Goal: Information Seeking & Learning: Learn about a topic

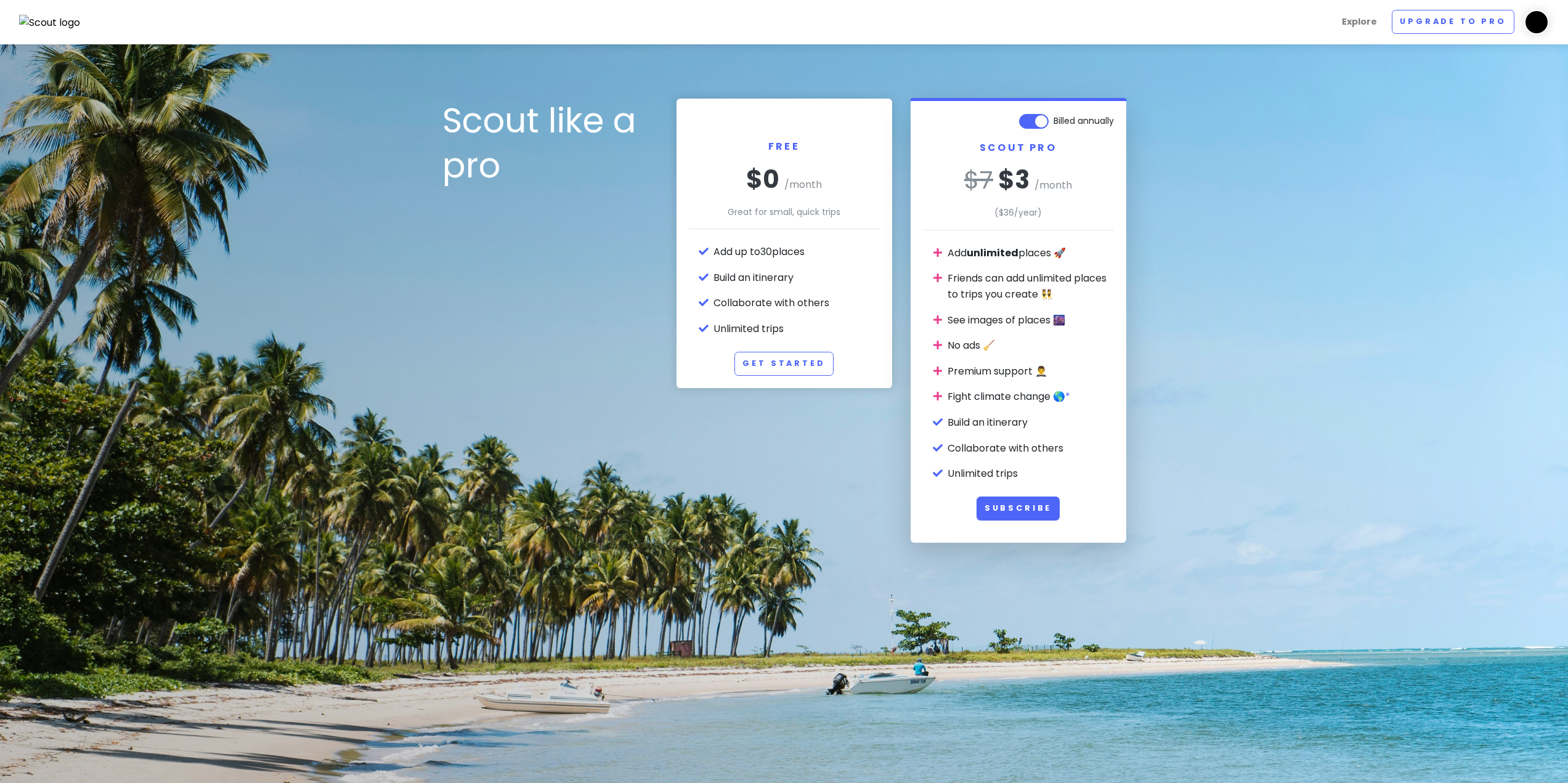
click at [66, 24] on img at bounding box center [50, 22] width 61 height 16
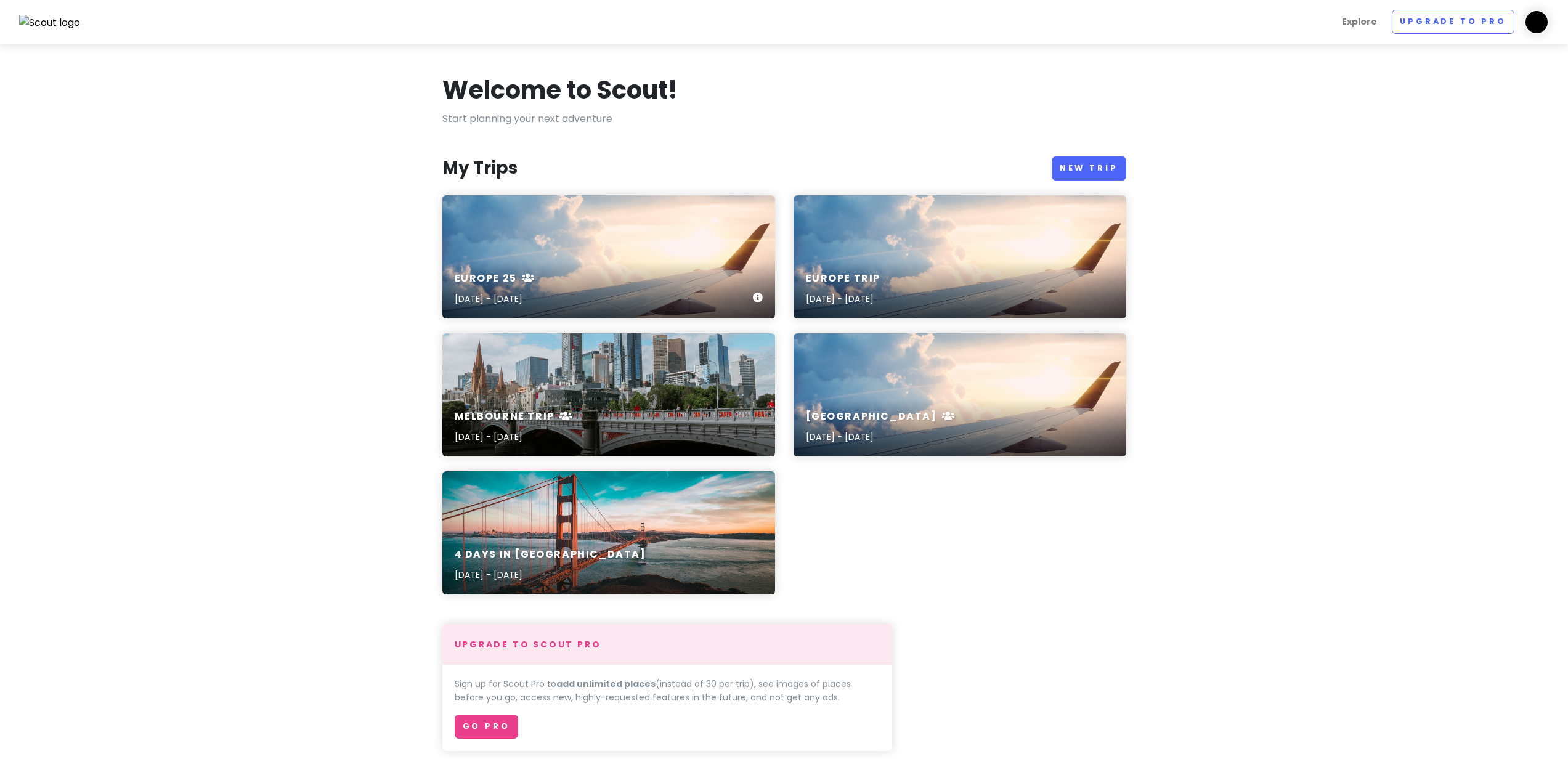
click at [578, 223] on div "Europe 25 [DATE] - [DATE]" at bounding box center [608, 257] width 332 height 123
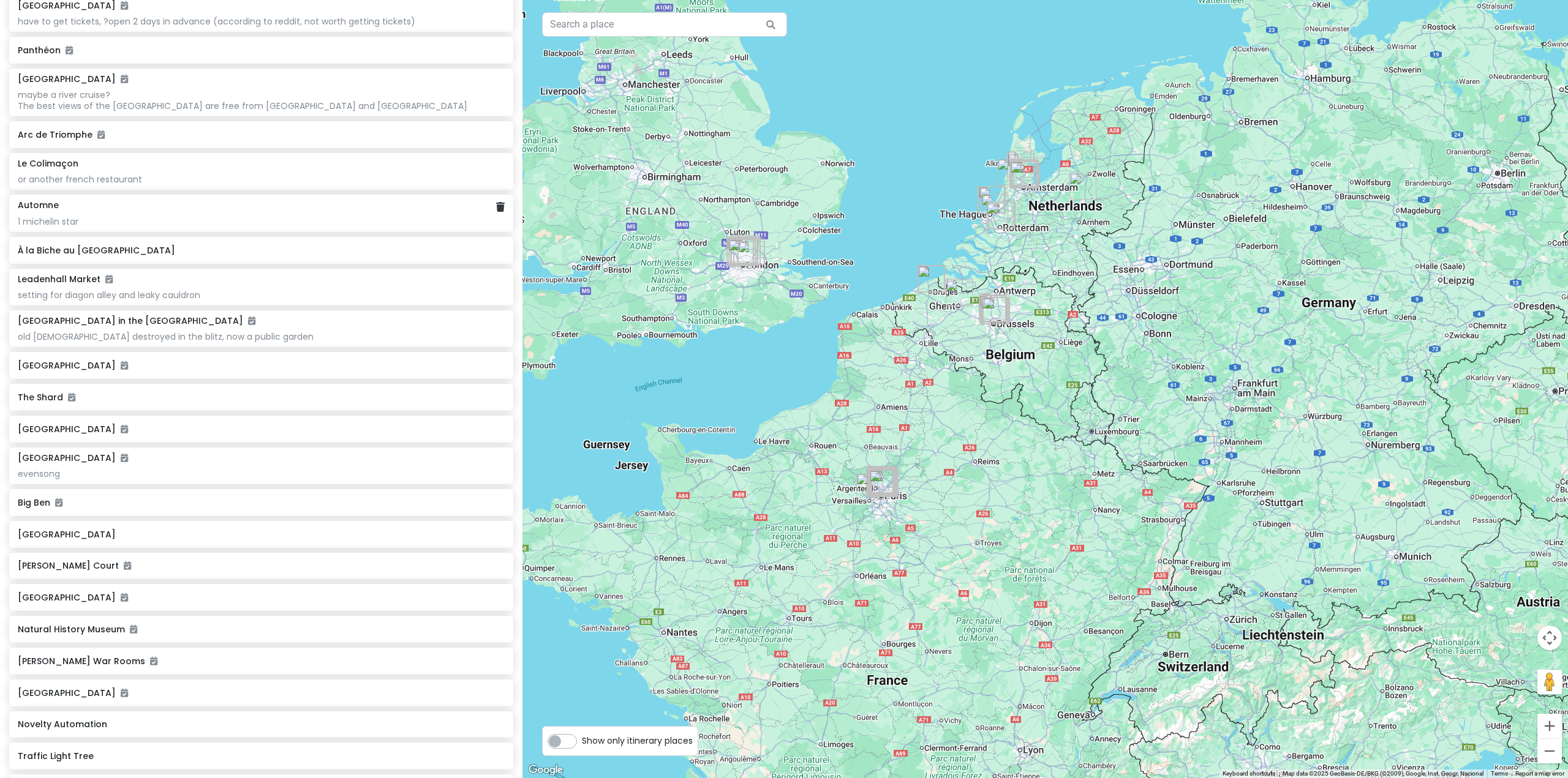
scroll to position [61, 0]
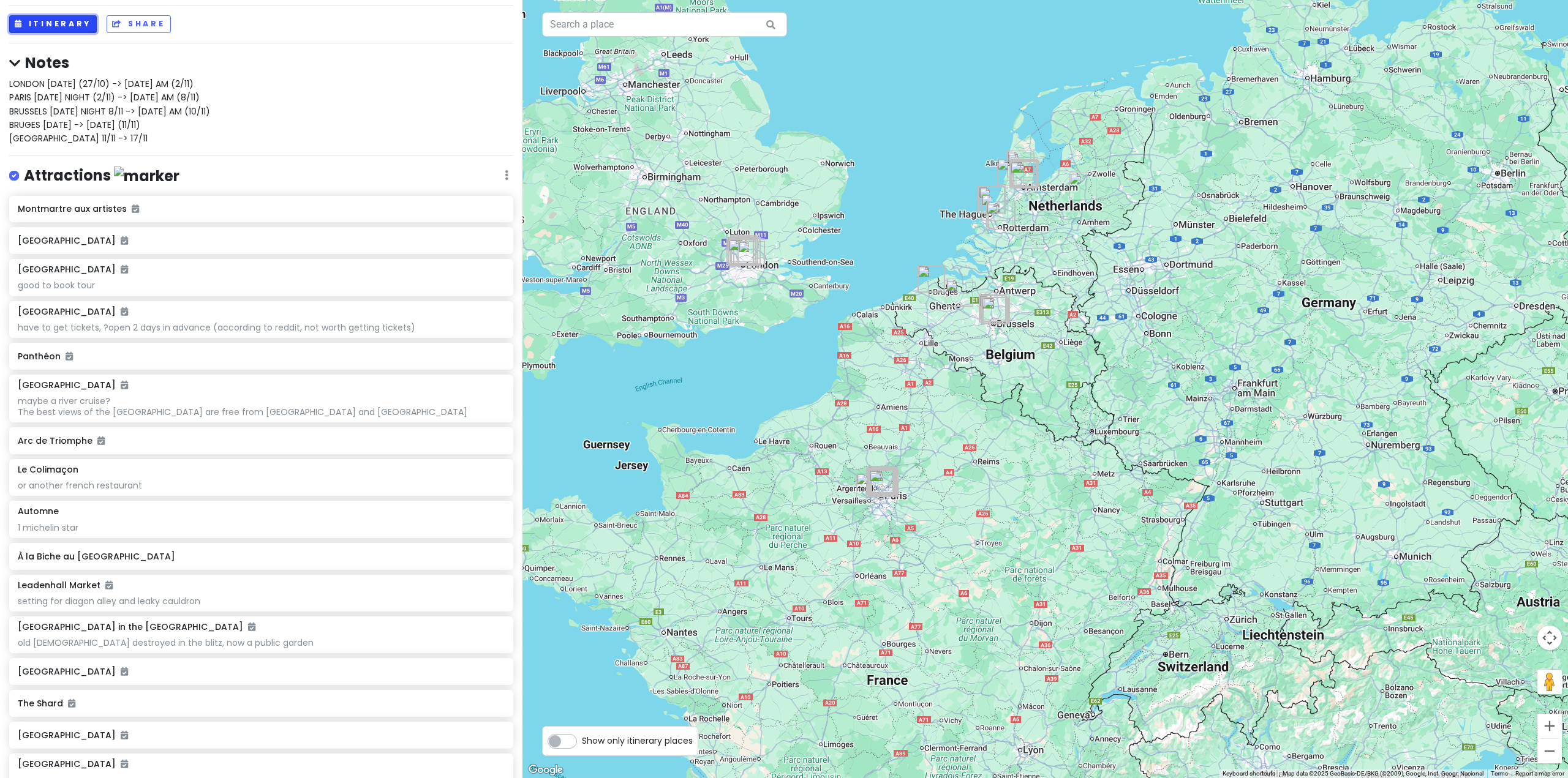
click at [64, 18] on button "Itinerary" at bounding box center [53, 24] width 87 height 18
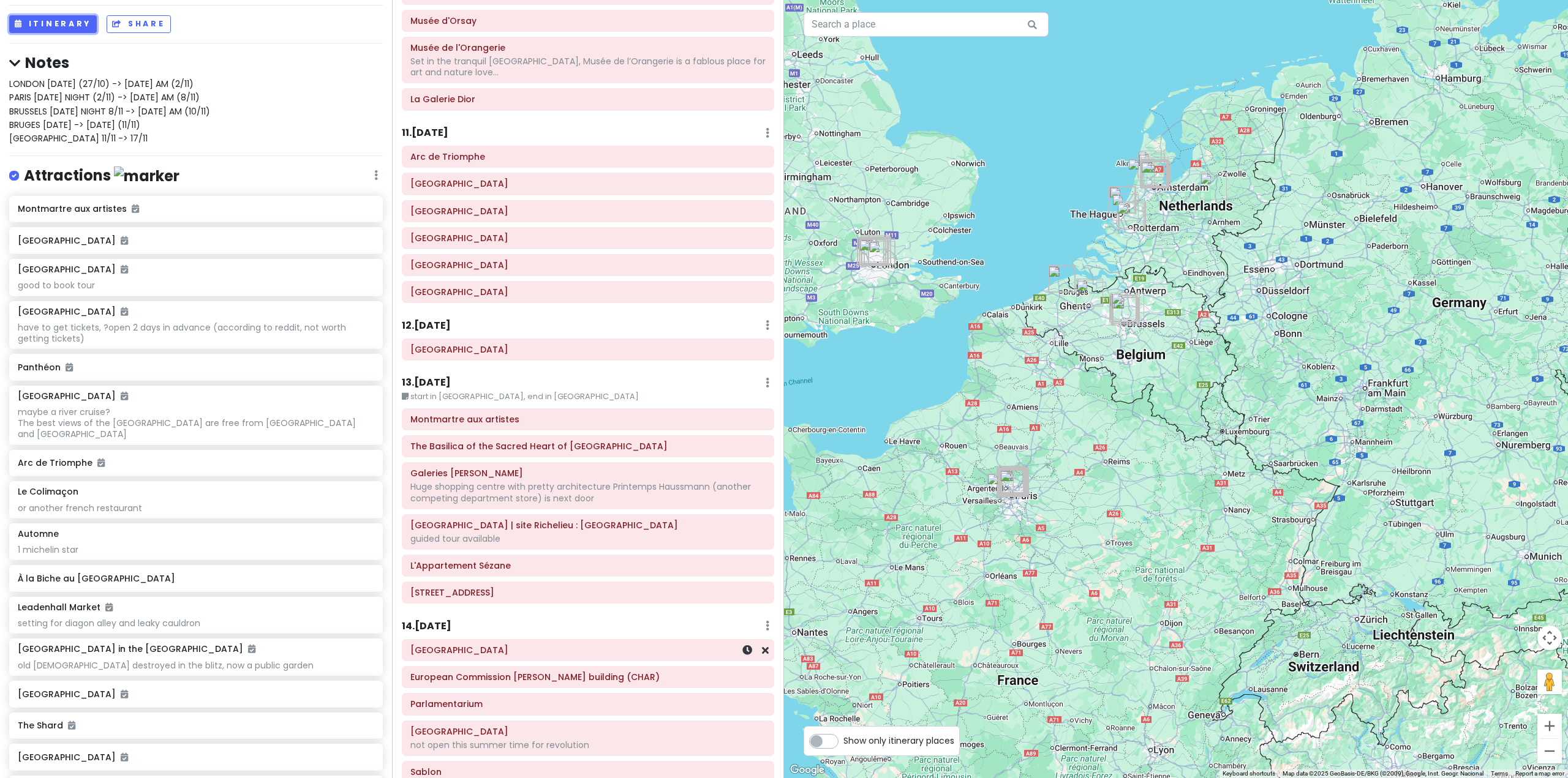
scroll to position [1775, 0]
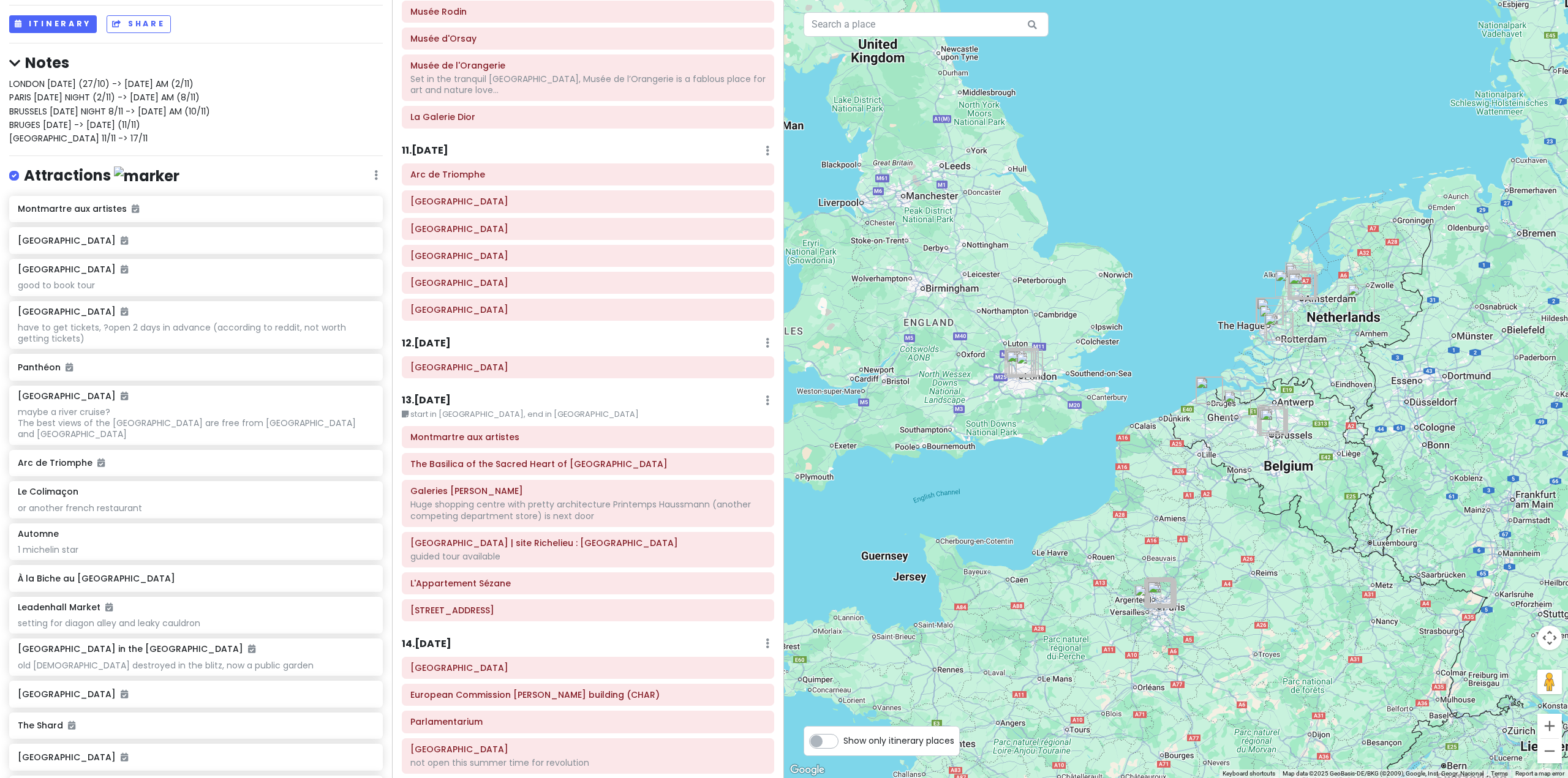
drag, startPoint x: 987, startPoint y: 421, endPoint x: 1163, endPoint y: 528, distance: 206.0
click at [1161, 530] on div at bounding box center [1175, 389] width 784 height 778
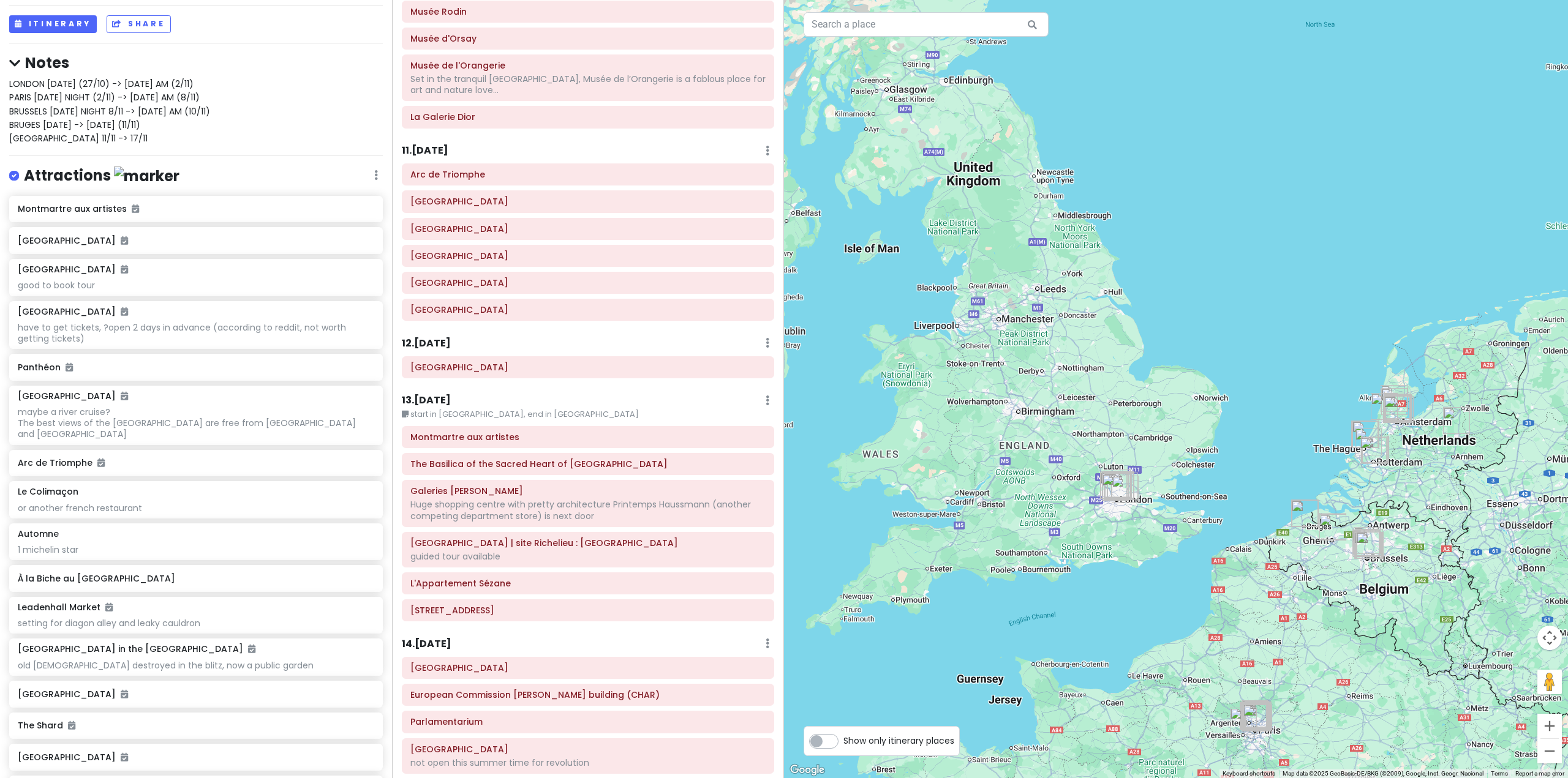
drag, startPoint x: 1199, startPoint y: 496, endPoint x: 1054, endPoint y: 477, distance: 146.2
click at [1054, 477] on div at bounding box center [1175, 389] width 784 height 778
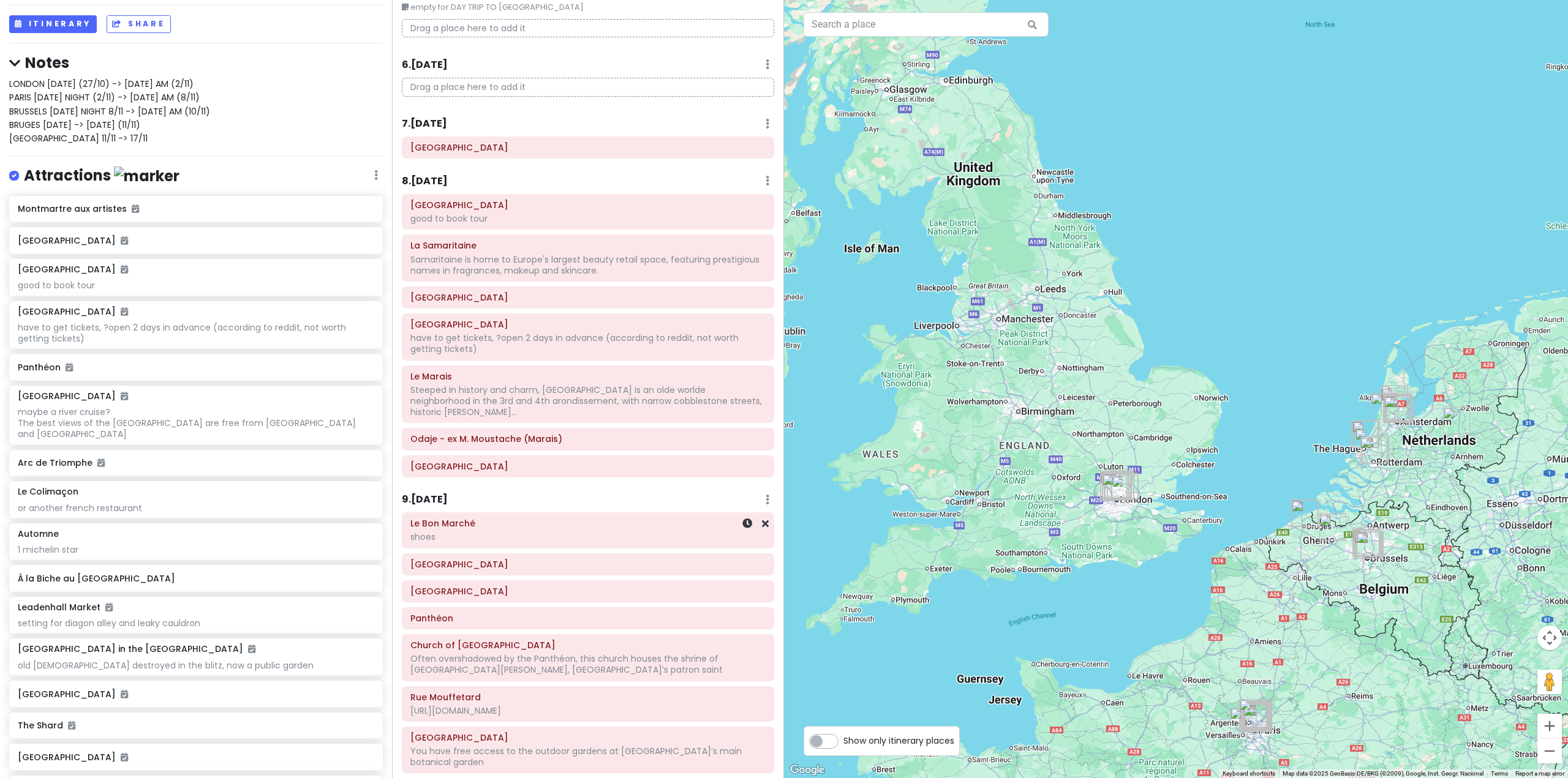
scroll to position [918, 0]
click at [445, 179] on h6 "8 . [DATE]" at bounding box center [425, 179] width 46 height 13
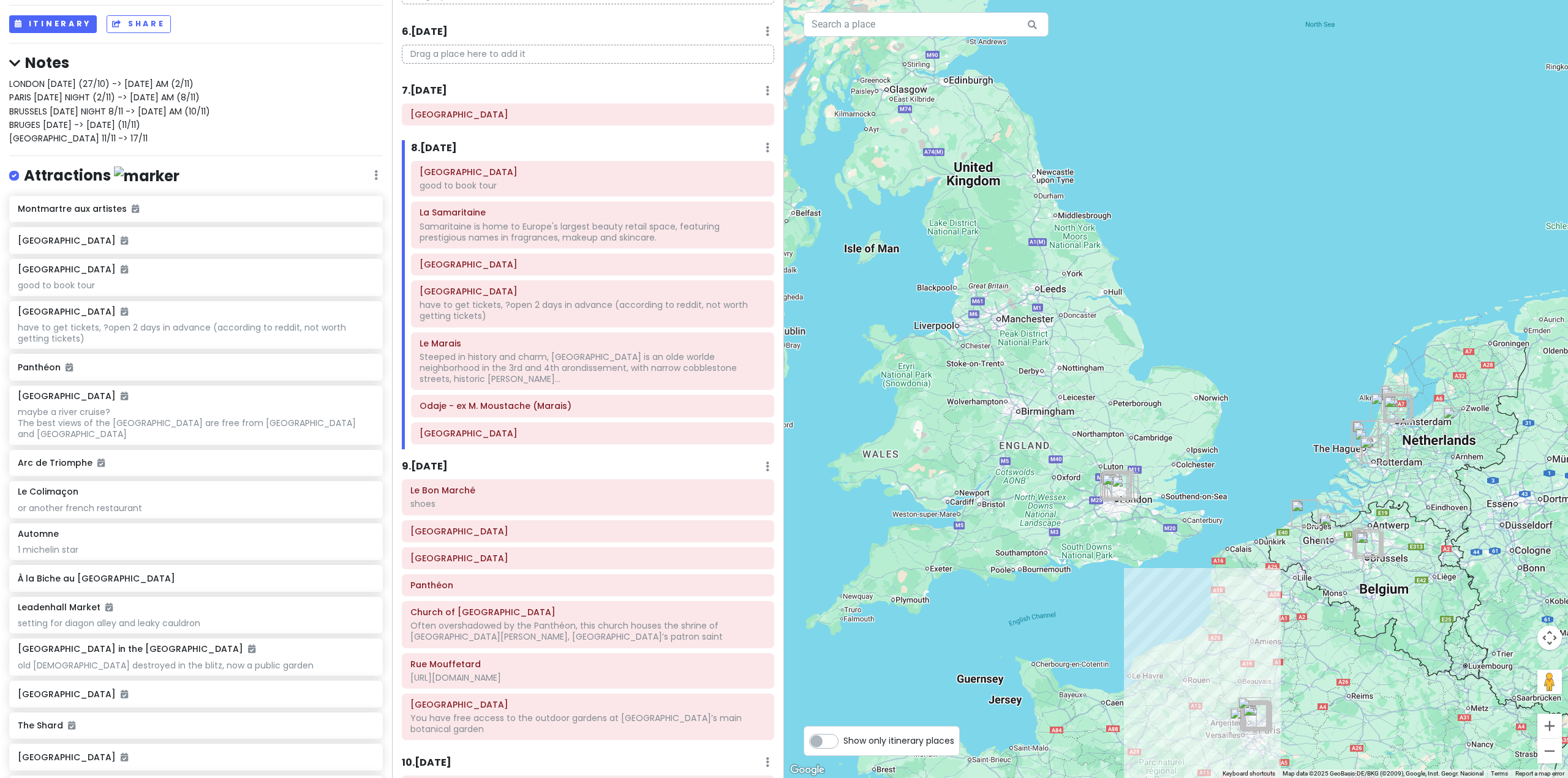
scroll to position [936, 0]
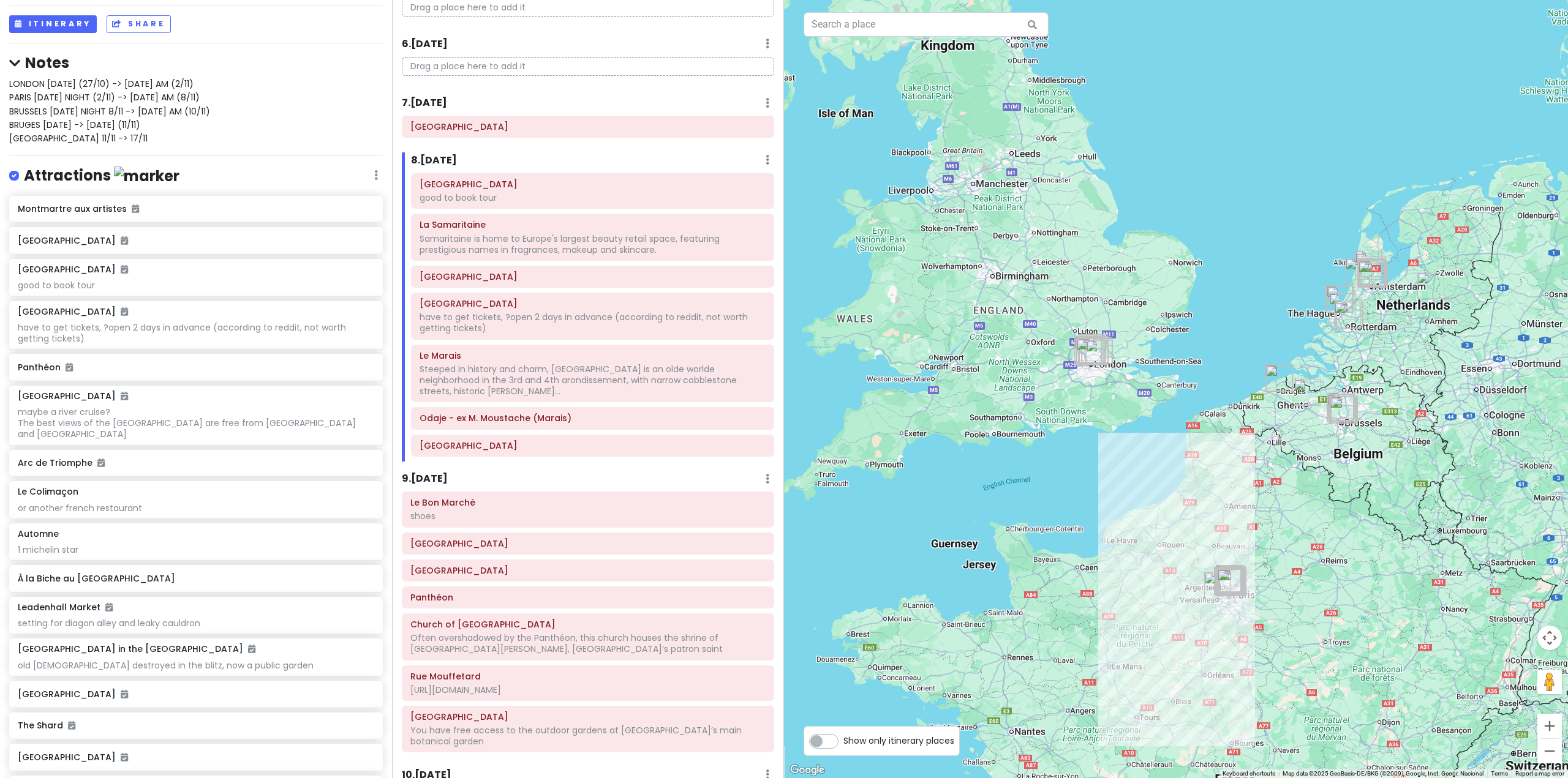
drag, startPoint x: 1372, startPoint y: 502, endPoint x: 1298, endPoint y: 307, distance: 208.6
click at [1330, 397] on img "European Commission Charlemagne building (CHAR)" at bounding box center [1343, 410] width 27 height 27
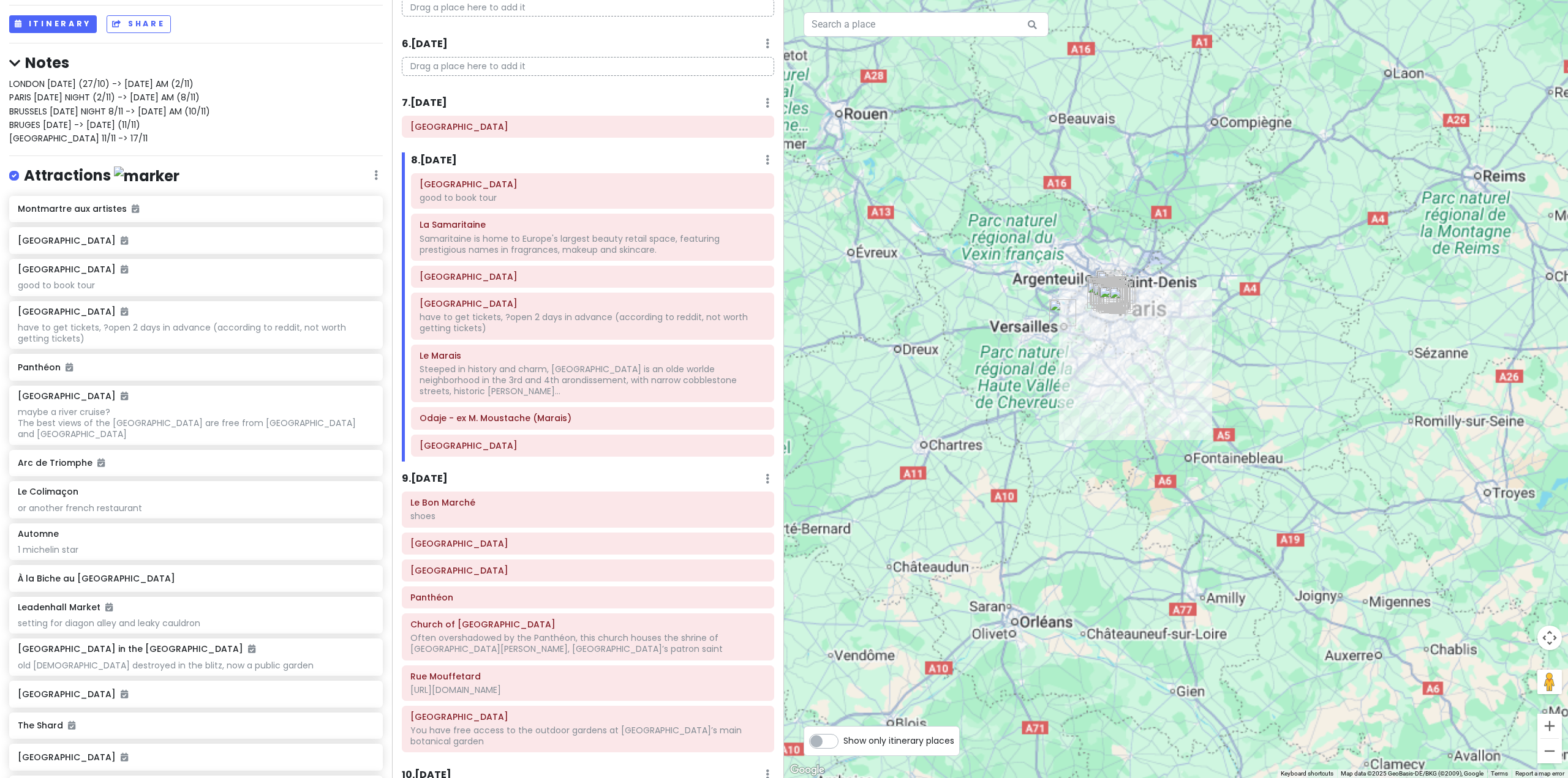
drag, startPoint x: 1010, startPoint y: 525, endPoint x: 1019, endPoint y: 788, distance: 263.2
click at [1019, 777] on html "Europe 25 Private Change Dates Make a Copy Delete Trip Go Pro ⚡️ Give Feedback …" at bounding box center [784, 389] width 1568 height 778
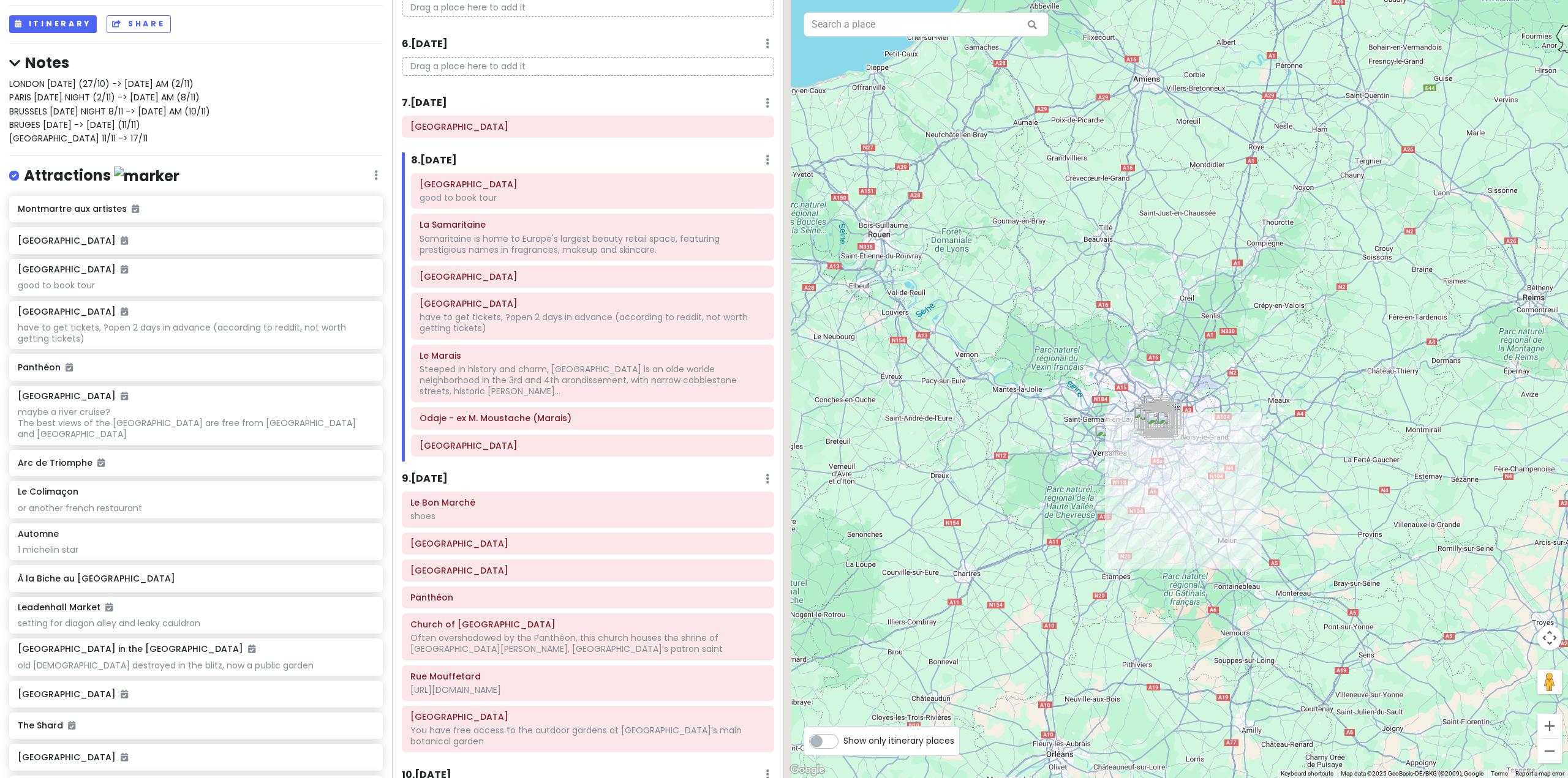
drag, startPoint x: 1142, startPoint y: 373, endPoint x: 1151, endPoint y: 192, distance: 181.2
click at [1155, 168] on div at bounding box center [1175, 389] width 784 height 778
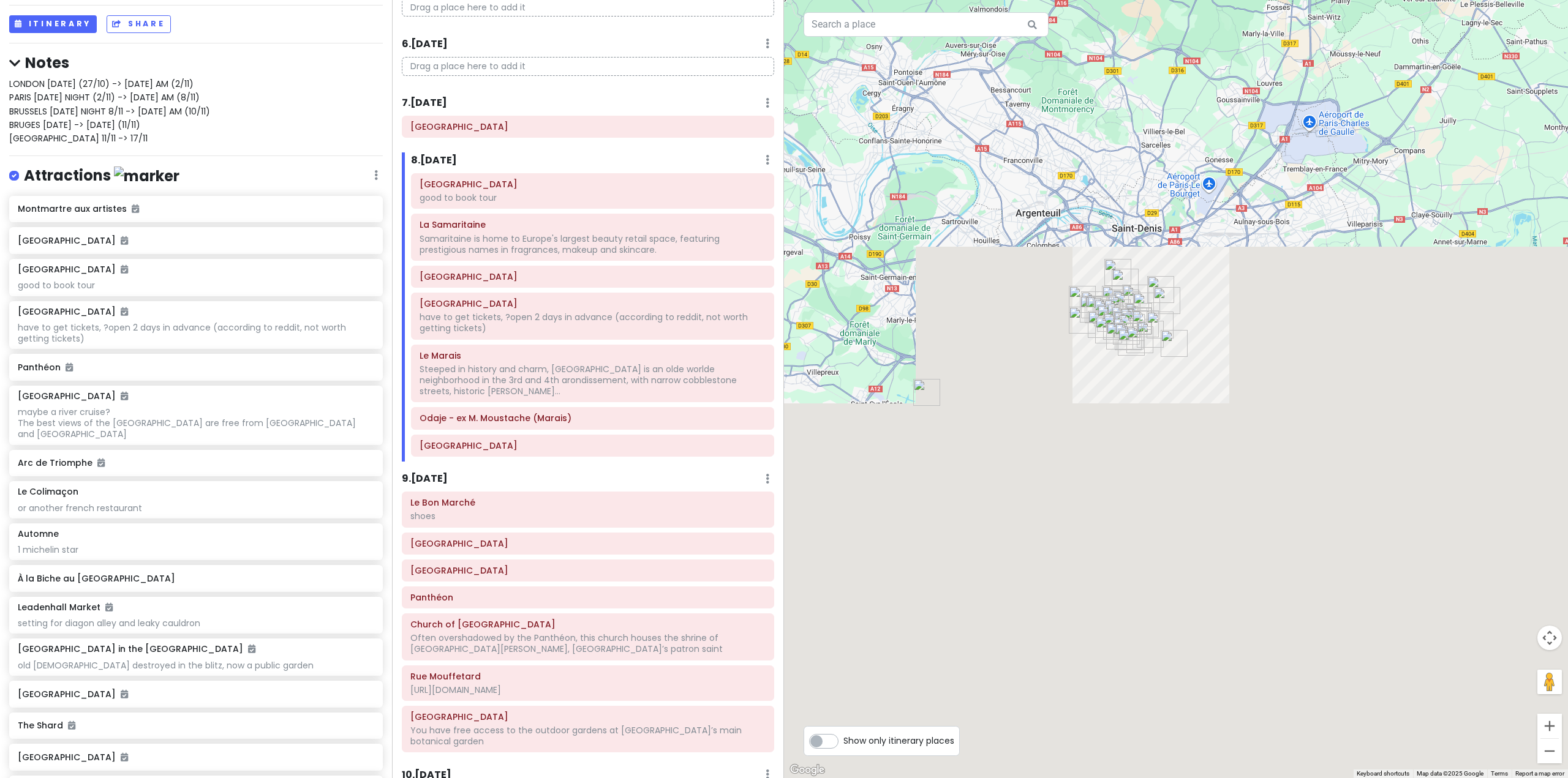
drag, startPoint x: 1139, startPoint y: 618, endPoint x: 1191, endPoint y: 149, distance: 471.9
click at [1216, 89] on div at bounding box center [1175, 389] width 784 height 778
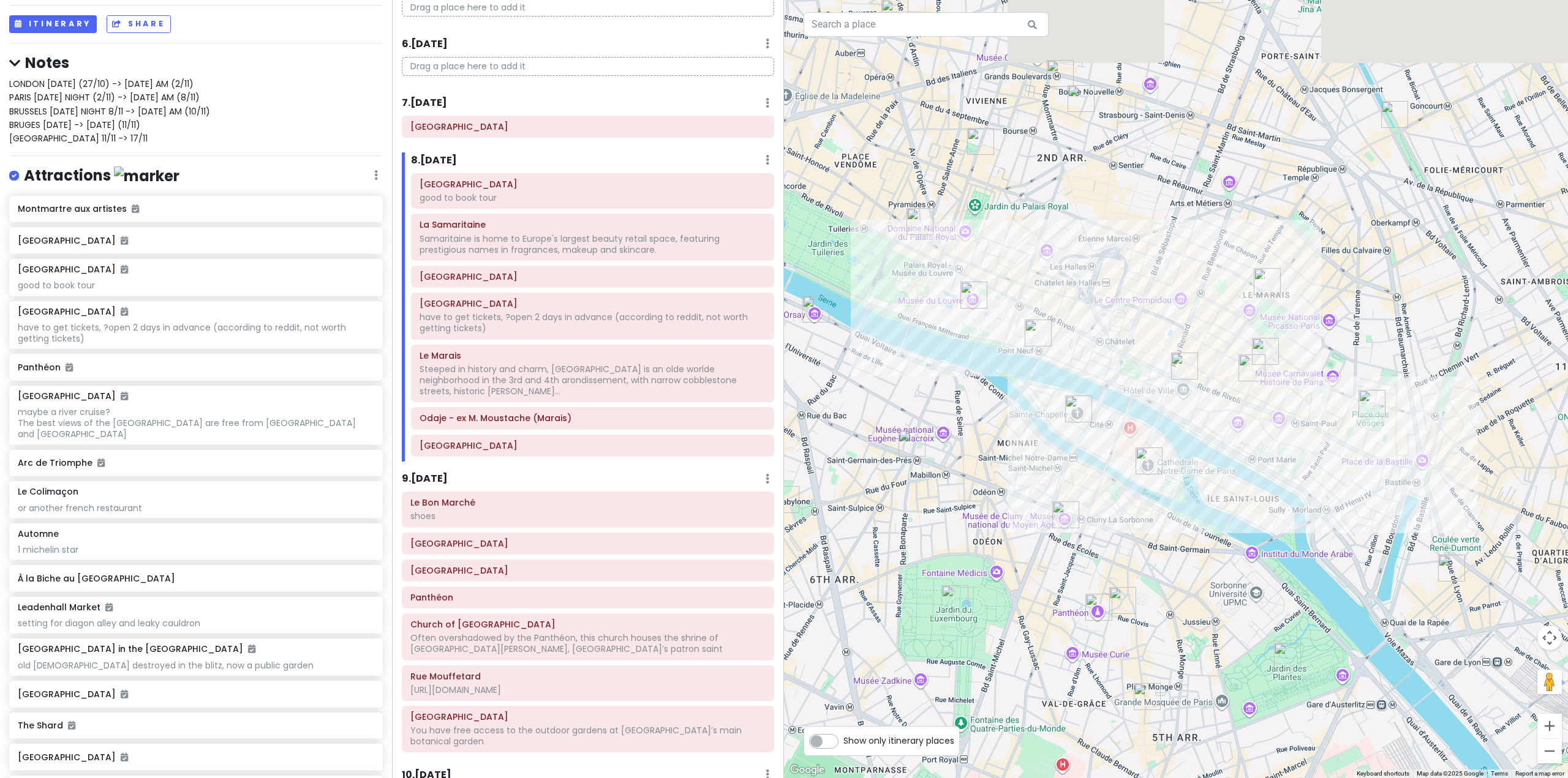
drag, startPoint x: 1108, startPoint y: 260, endPoint x: 1073, endPoint y: 506, distance: 248.5
click at [1073, 506] on img "Musée de Cluny" at bounding box center [1065, 515] width 27 height 27
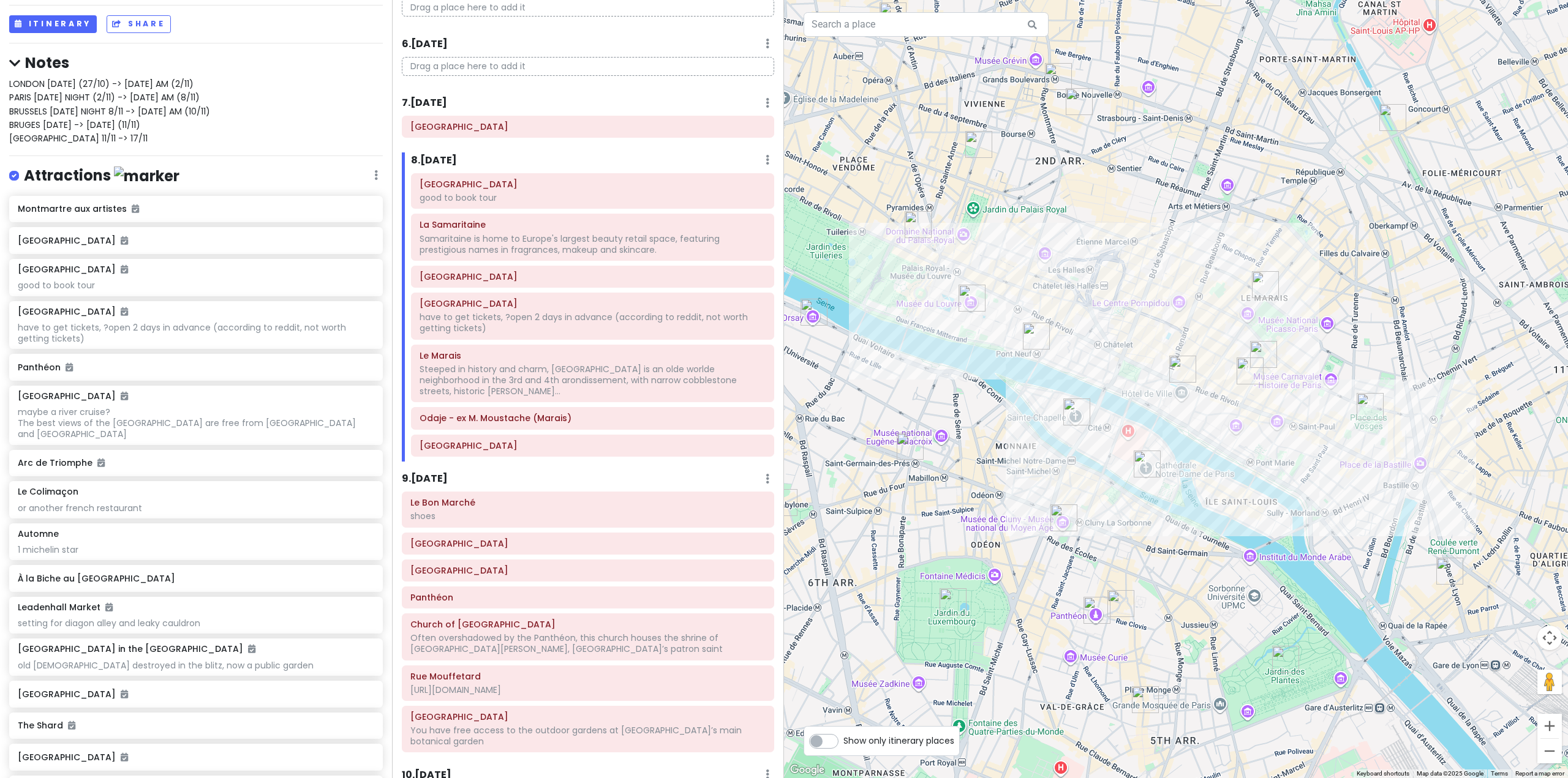
click at [1252, 375] on img "Odaje - ex M. Moustache (Marais)" at bounding box center [1249, 371] width 27 height 27
